Goal: Task Accomplishment & Management: Manage account settings

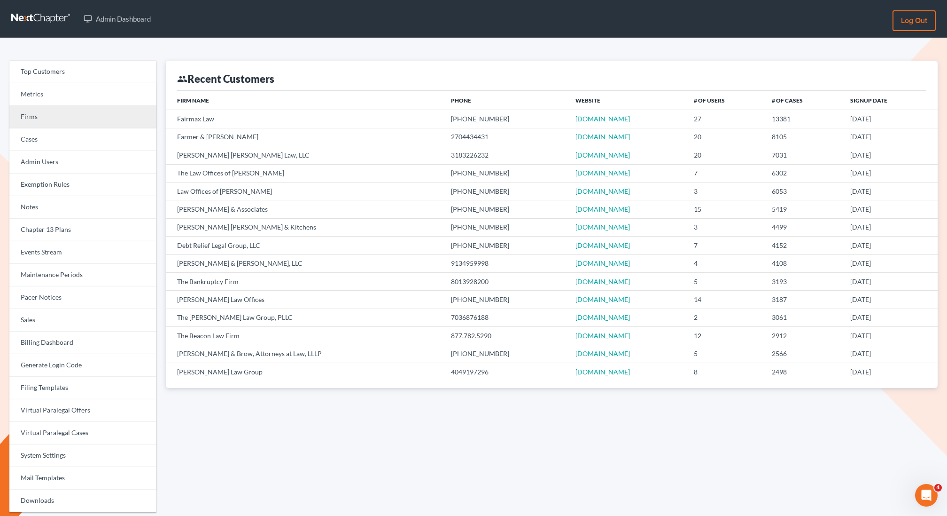
click at [51, 111] on link "Firms" at bounding box center [82, 117] width 147 height 23
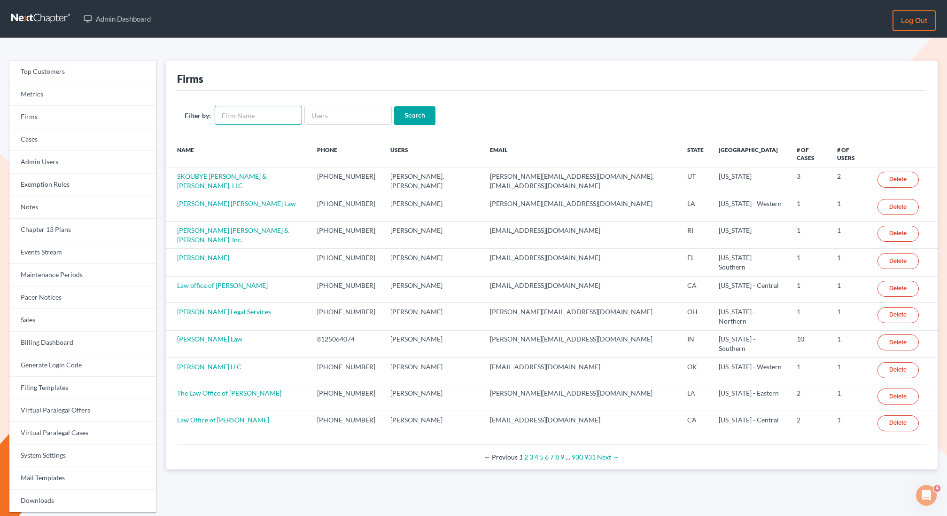
click at [262, 108] on input "text" at bounding box center [258, 115] width 87 height 19
type input "merideth law"
click at [394, 106] on input "Search" at bounding box center [414, 115] width 41 height 19
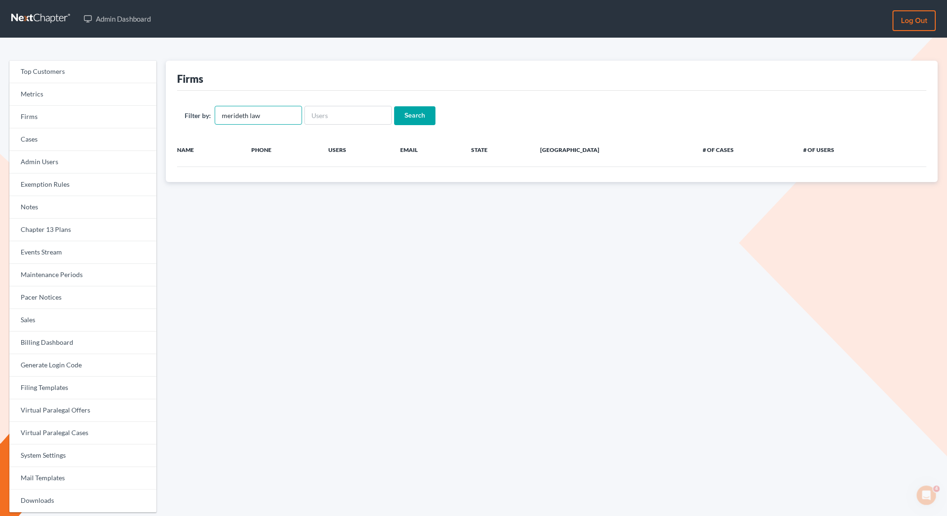
drag, startPoint x: 248, startPoint y: 117, endPoint x: 206, endPoint y: 115, distance: 41.4
click at [206, 115] on div "Filter by: merideth law" at bounding box center [243, 115] width 117 height 19
type input "l"
type input "engram"
click at [394, 106] on input "Search" at bounding box center [414, 115] width 41 height 19
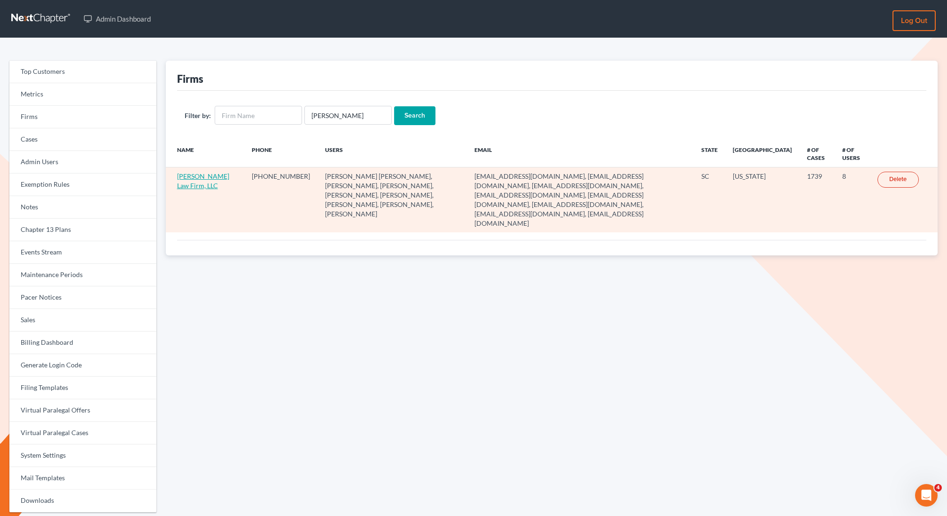
click at [195, 175] on link "Meredith Law Firm, LLC" at bounding box center [203, 180] width 52 height 17
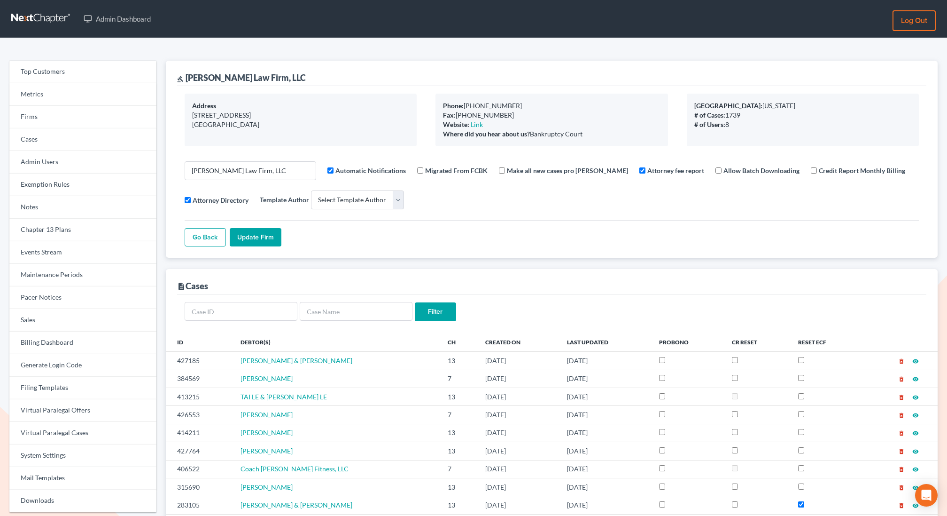
select select
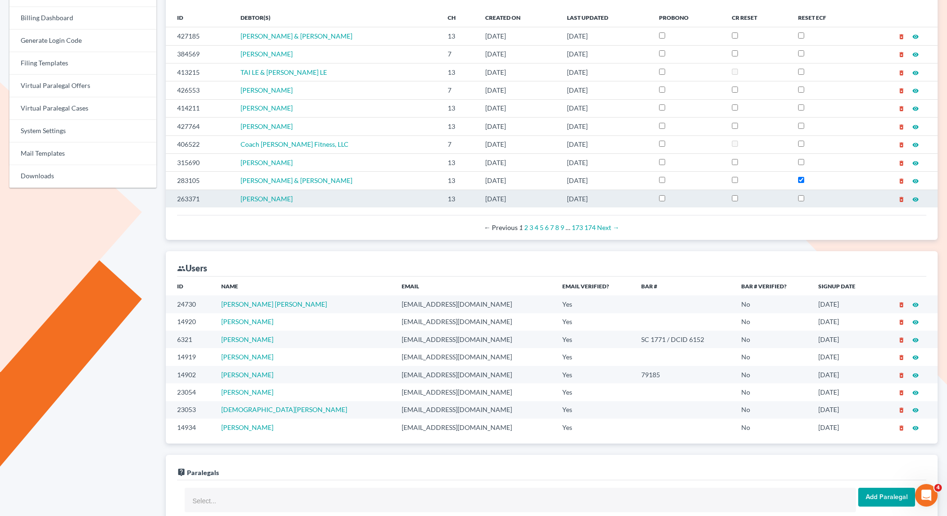
scroll to position [358, 0]
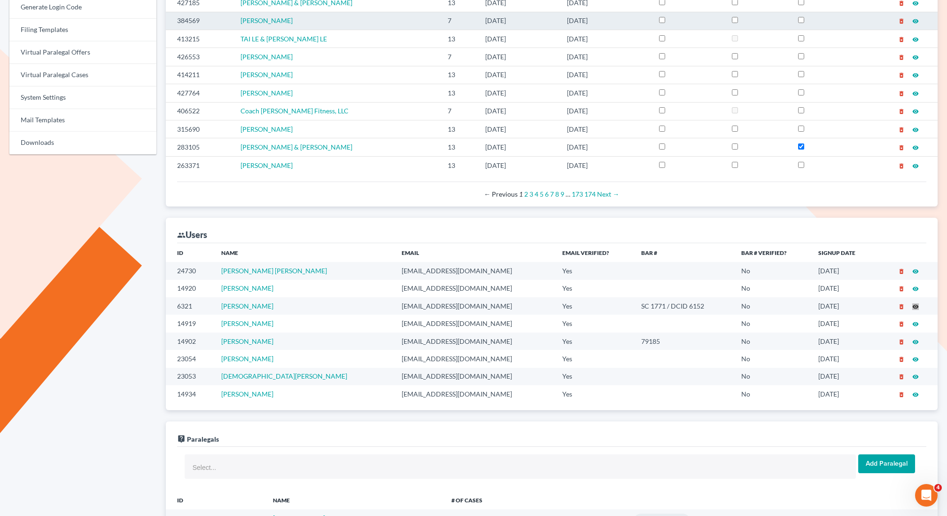
drag, startPoint x: 915, startPoint y: 305, endPoint x: 559, endPoint y: 13, distance: 460.1
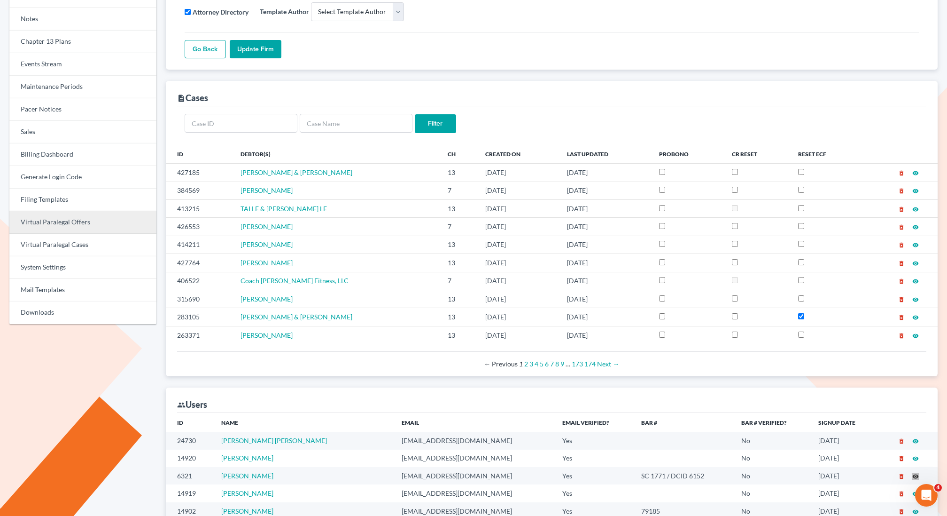
scroll to position [175, 0]
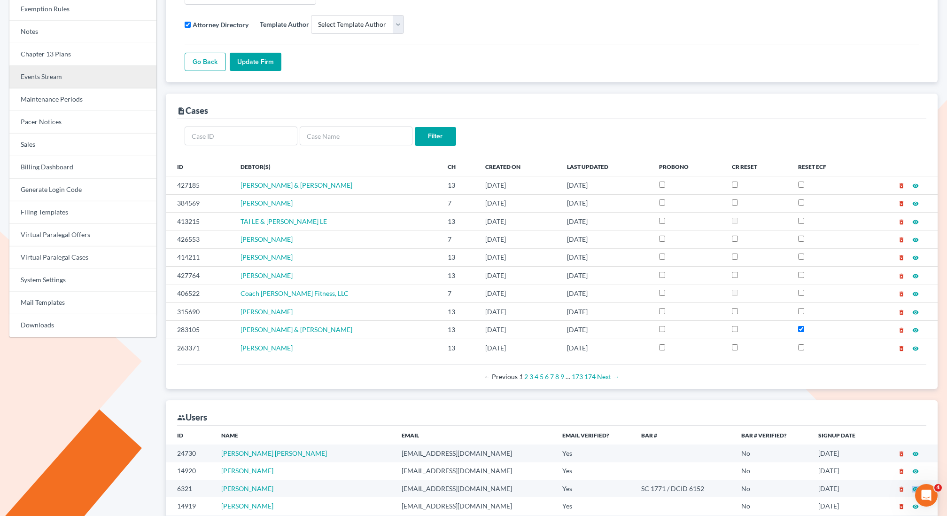
click at [47, 79] on link "Events Stream" at bounding box center [82, 77] width 147 height 23
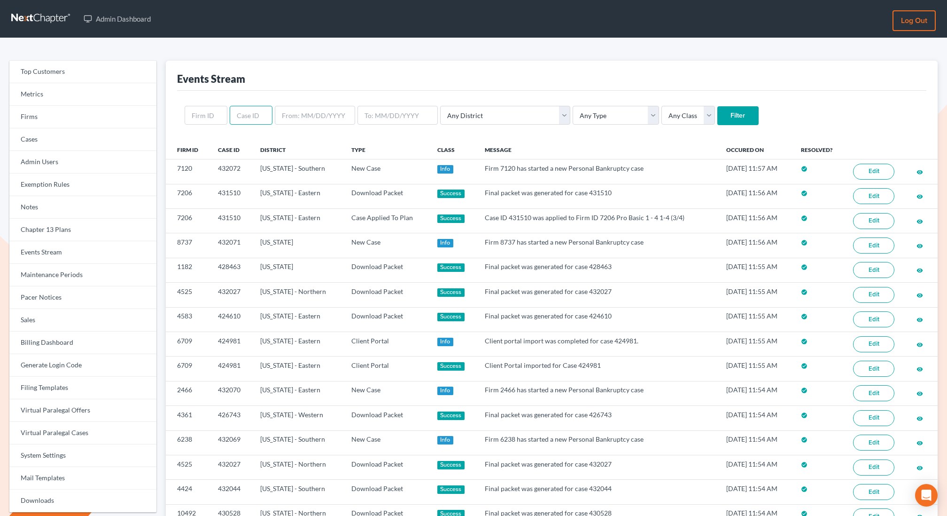
click at [239, 113] on input "text" at bounding box center [251, 115] width 43 height 19
click at [205, 110] on input "text" at bounding box center [206, 115] width 43 height 19
paste input "4158"
type input "4158"
click at [718, 106] on input "Filter" at bounding box center [738, 115] width 41 height 19
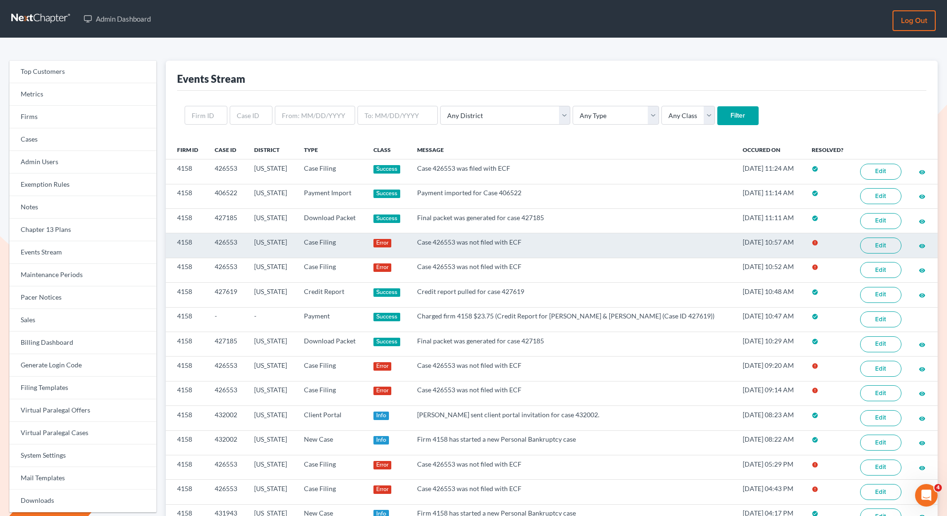
click at [878, 243] on link "Edit" at bounding box center [880, 245] width 41 height 16
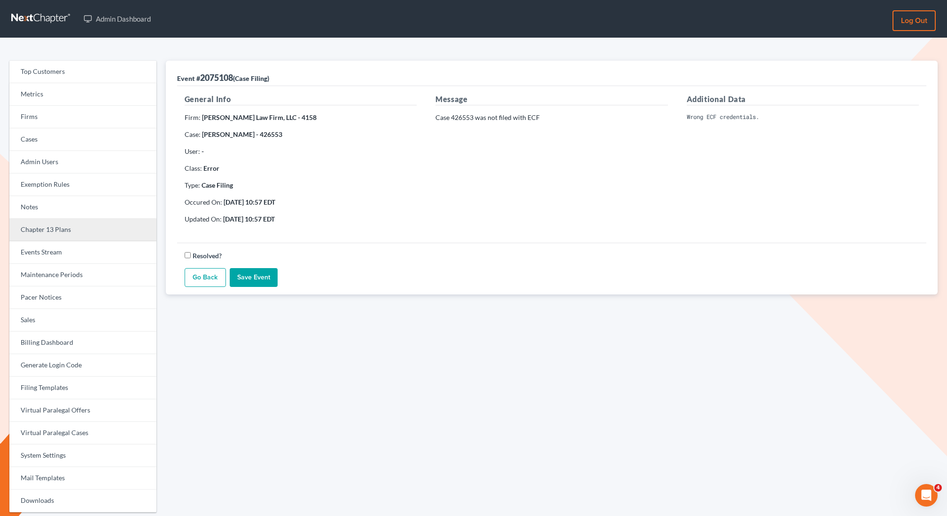
click at [42, 235] on link "Chapter 13 Plans" at bounding box center [82, 230] width 147 height 23
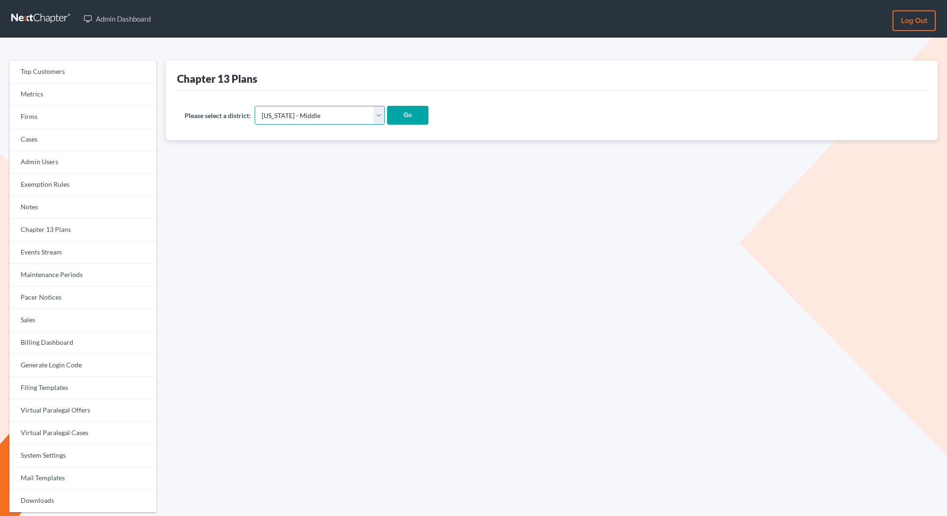
click at [267, 115] on select "Alabama - Middle Alabama - Northern Alabama - Southern Alaska Arizona Arkansas …" at bounding box center [320, 115] width 130 height 19
select select "31"
click at [255, 106] on select "Alabama - Middle Alabama - Northern Alabama - Southern Alaska Arizona Arkansas …" at bounding box center [320, 115] width 130 height 19
click at [387, 107] on input "Go" at bounding box center [407, 115] width 41 height 19
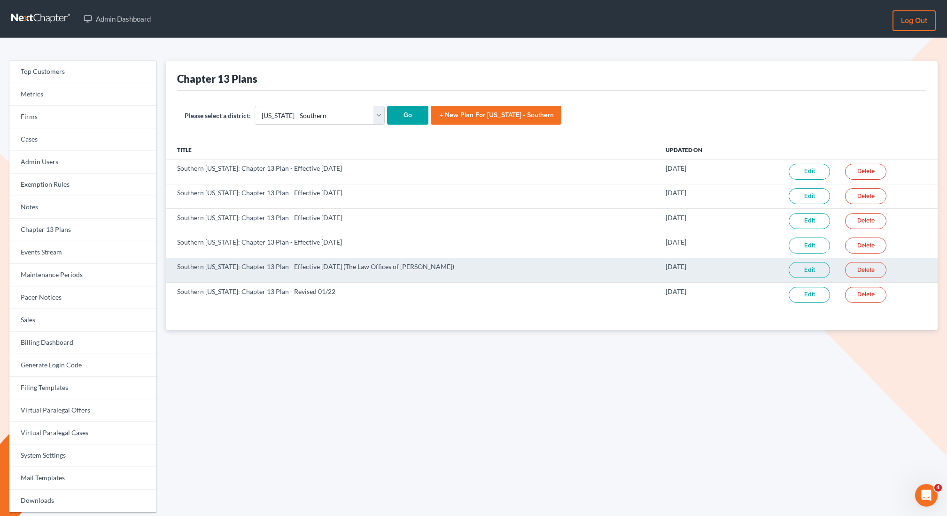
click at [808, 267] on link "Edit" at bounding box center [809, 270] width 41 height 16
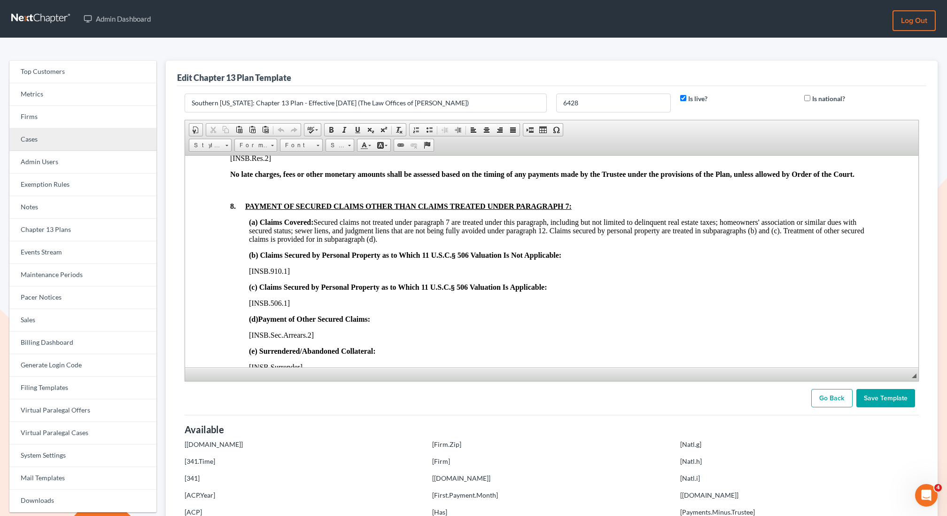
click at [38, 105] on link "Metrics" at bounding box center [82, 94] width 147 height 23
click at [31, 117] on link "Firms" at bounding box center [82, 117] width 147 height 23
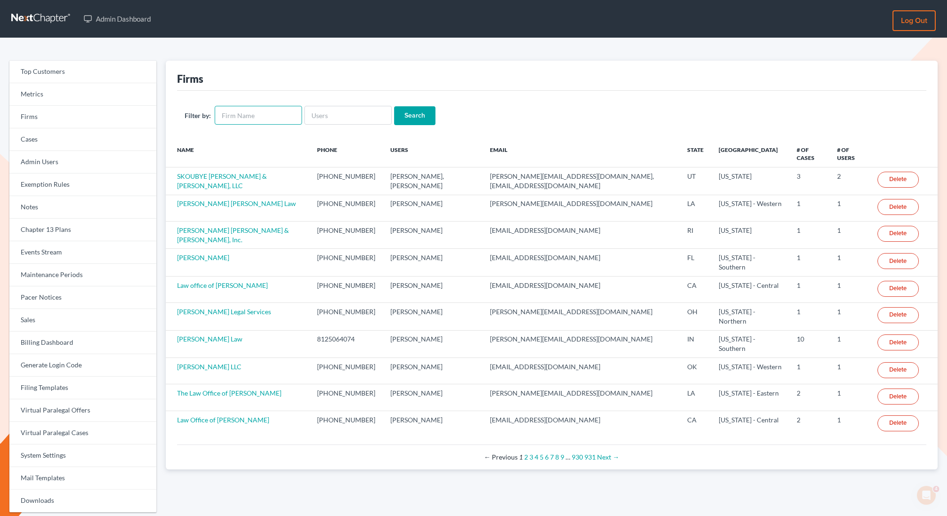
click at [253, 113] on input "text" at bounding box center [258, 115] width 87 height 19
type input "[PERSON_NAME]"
click at [394, 106] on input "Search" at bounding box center [414, 115] width 41 height 19
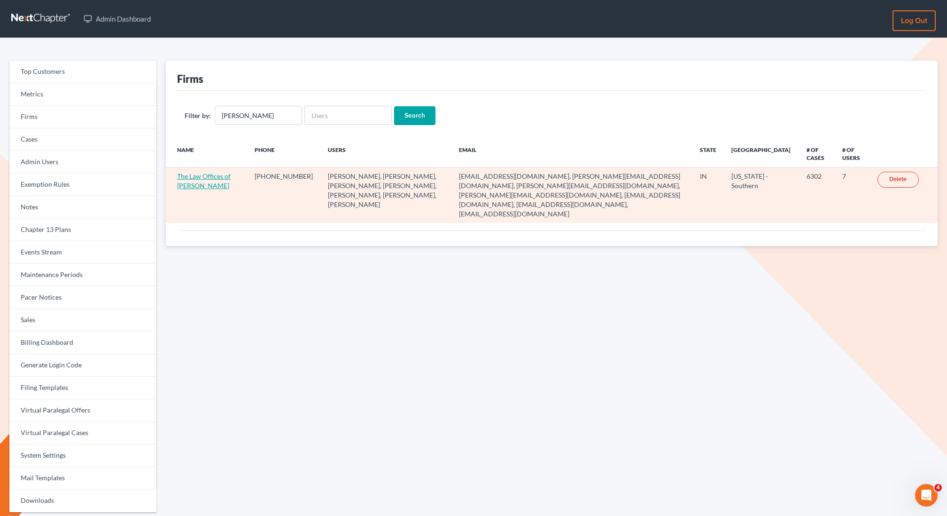
click at [207, 178] on link "The Law Offices of Dax J. Miller" at bounding box center [204, 180] width 54 height 17
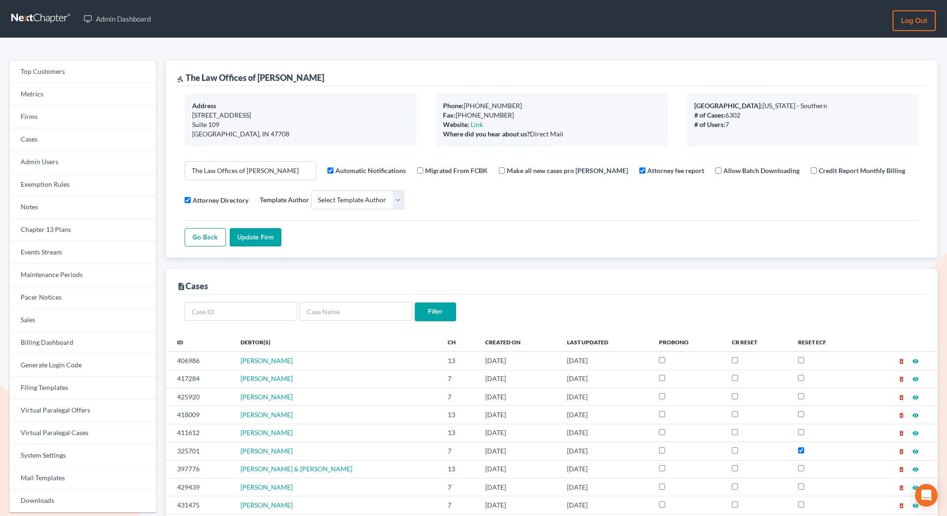
select select
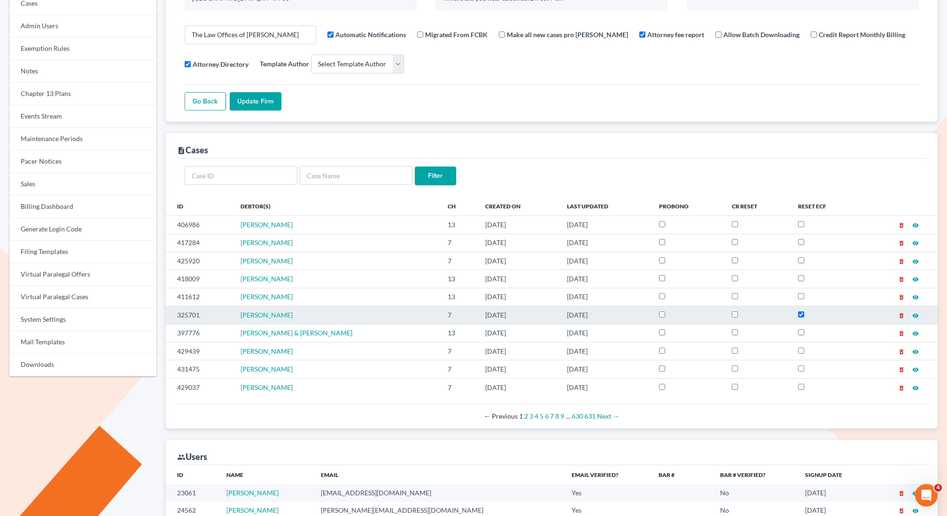
scroll to position [147, 0]
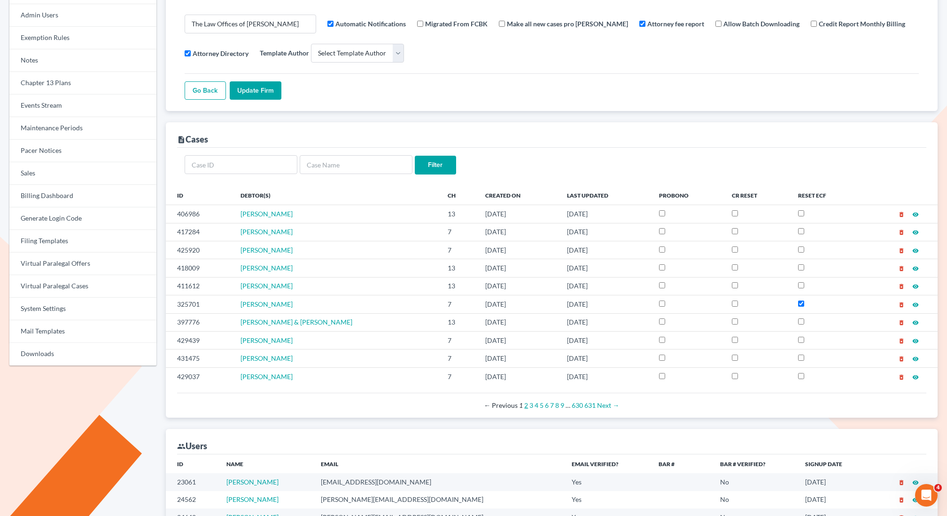
click at [527, 403] on link "2" at bounding box center [526, 405] width 4 height 8
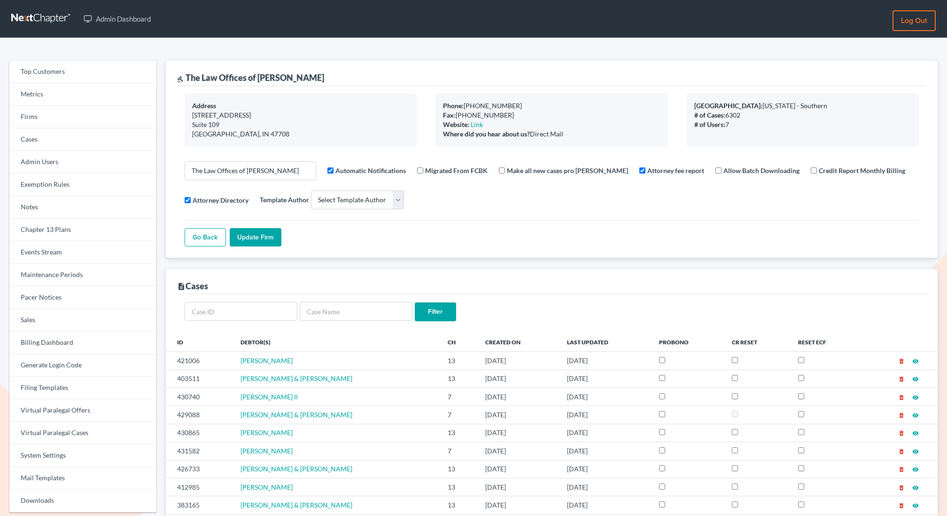
select select
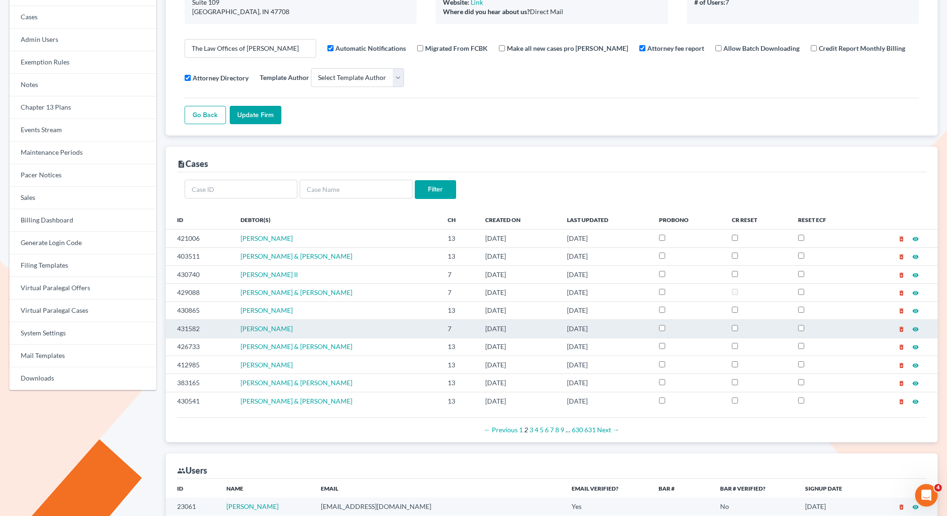
scroll to position [126, 0]
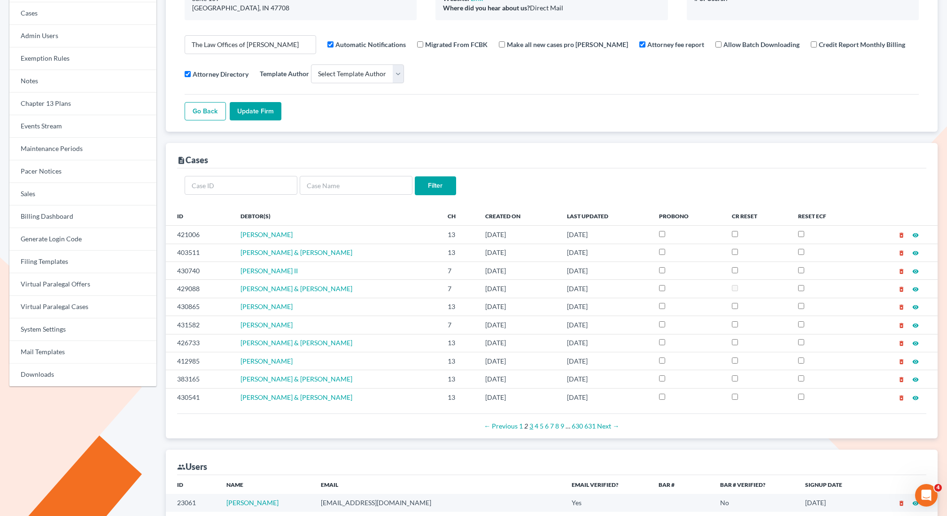
click at [530, 425] on link "3" at bounding box center [532, 426] width 4 height 8
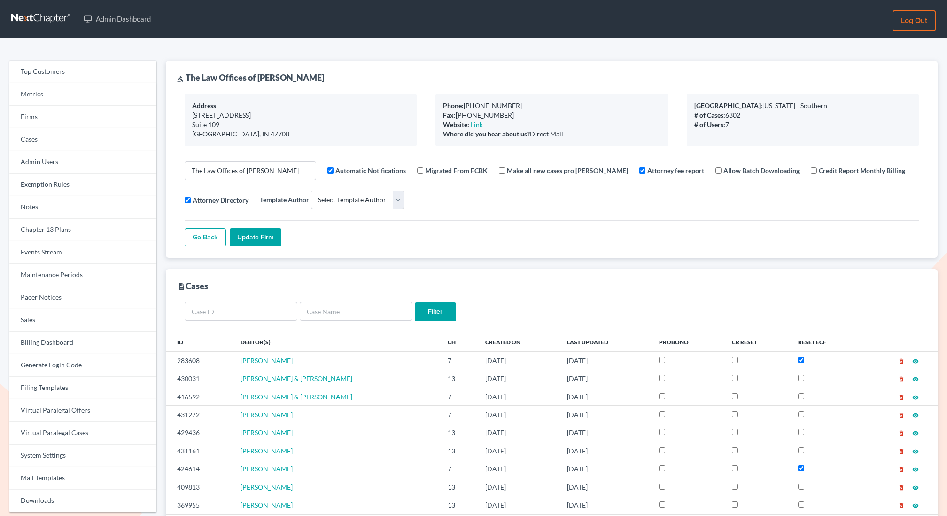
select select
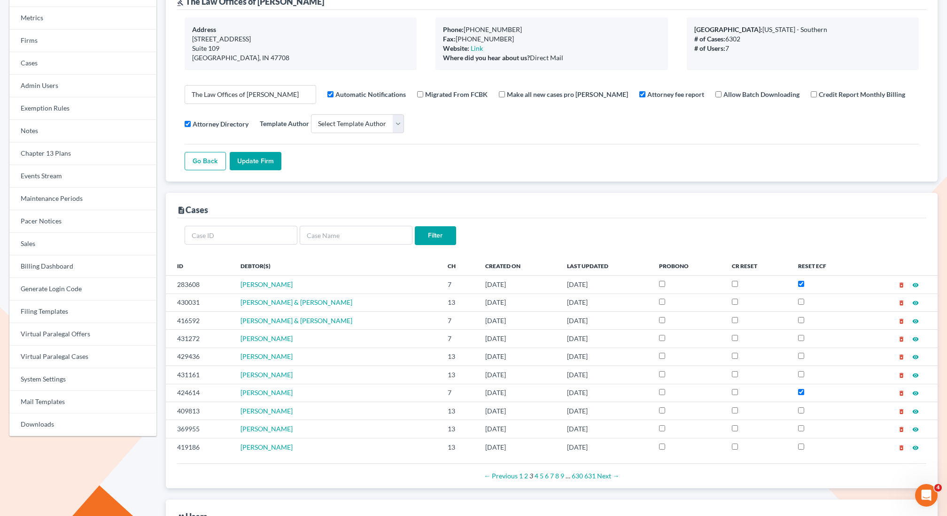
scroll to position [76, 0]
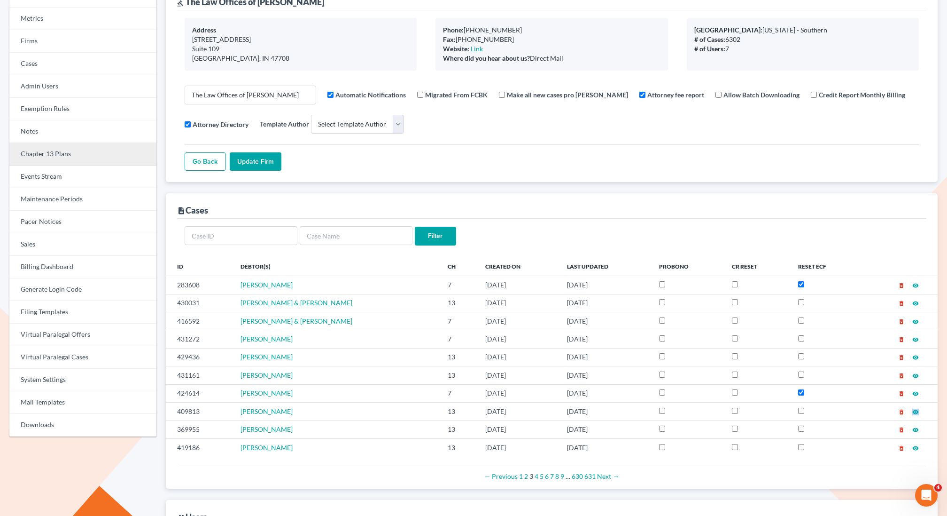
click at [43, 152] on link "Chapter 13 Plans" at bounding box center [82, 154] width 147 height 23
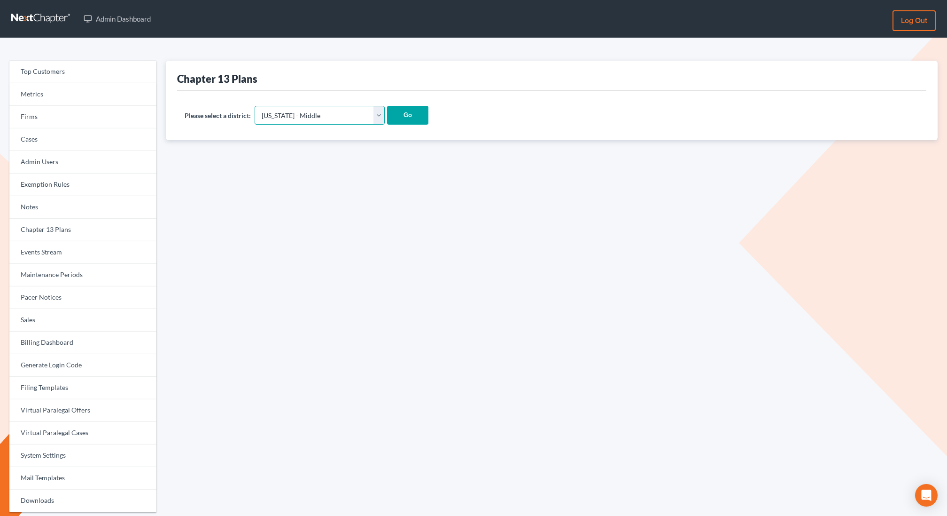
click at [309, 110] on select "Alabama - Middle Alabama - Northern Alabama - Southern Alaska Arizona Arkansas …" at bounding box center [320, 115] width 130 height 19
select select "31"
click at [255, 106] on select "Alabama - Middle Alabama - Northern Alabama - Southern Alaska Arizona Arkansas …" at bounding box center [320, 115] width 130 height 19
click at [387, 117] on input "Go" at bounding box center [407, 115] width 41 height 19
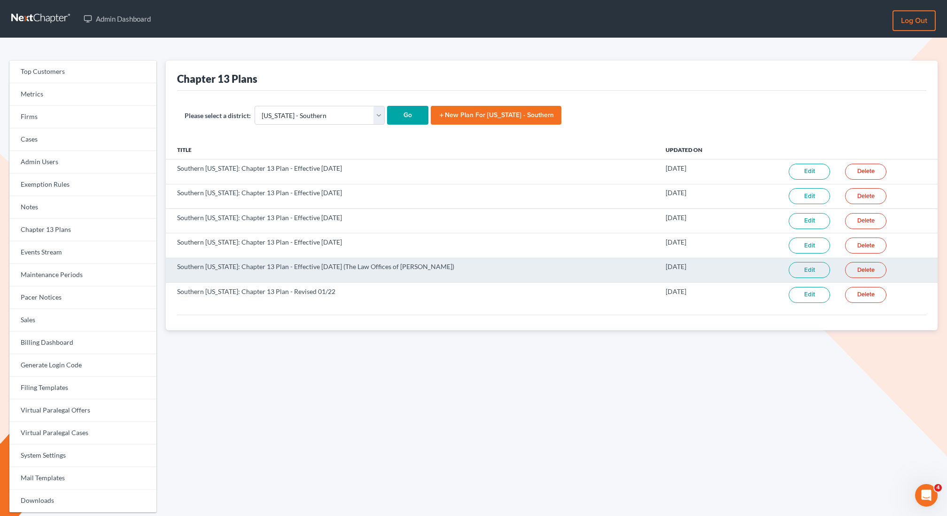
click at [804, 268] on link "Edit" at bounding box center [809, 270] width 41 height 16
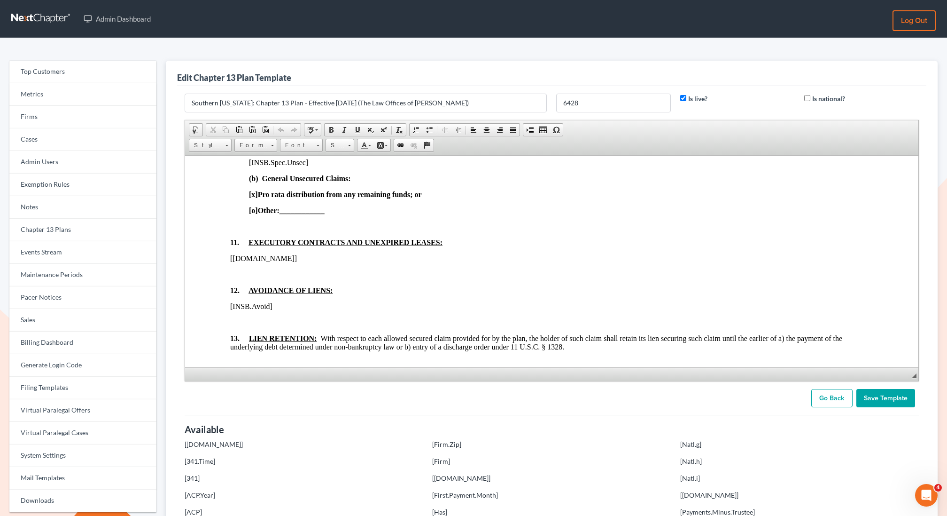
scroll to position [1192, 0]
